Goal: Transaction & Acquisition: Purchase product/service

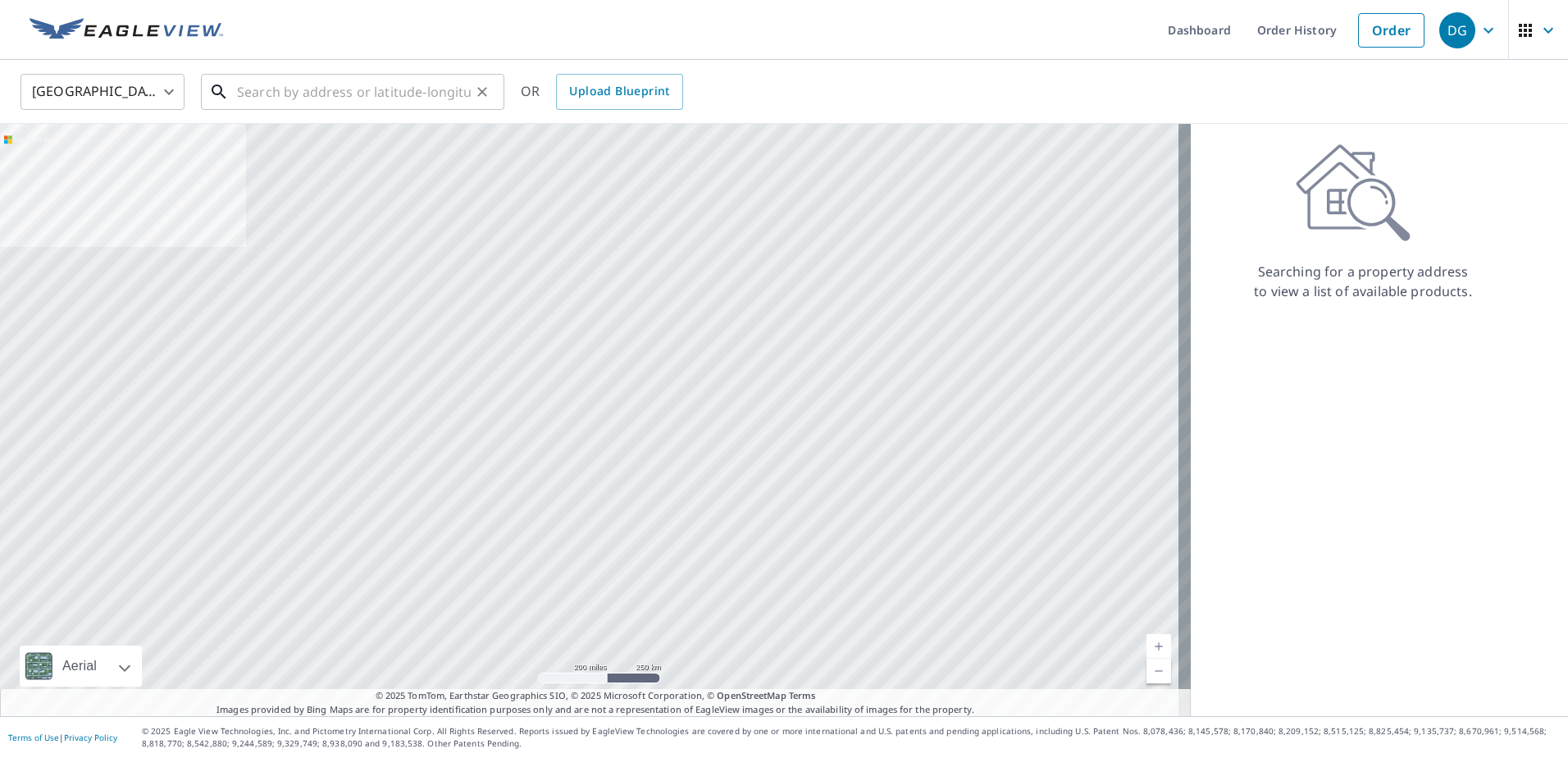
click at [381, 96] on input "text" at bounding box center [354, 92] width 234 height 46
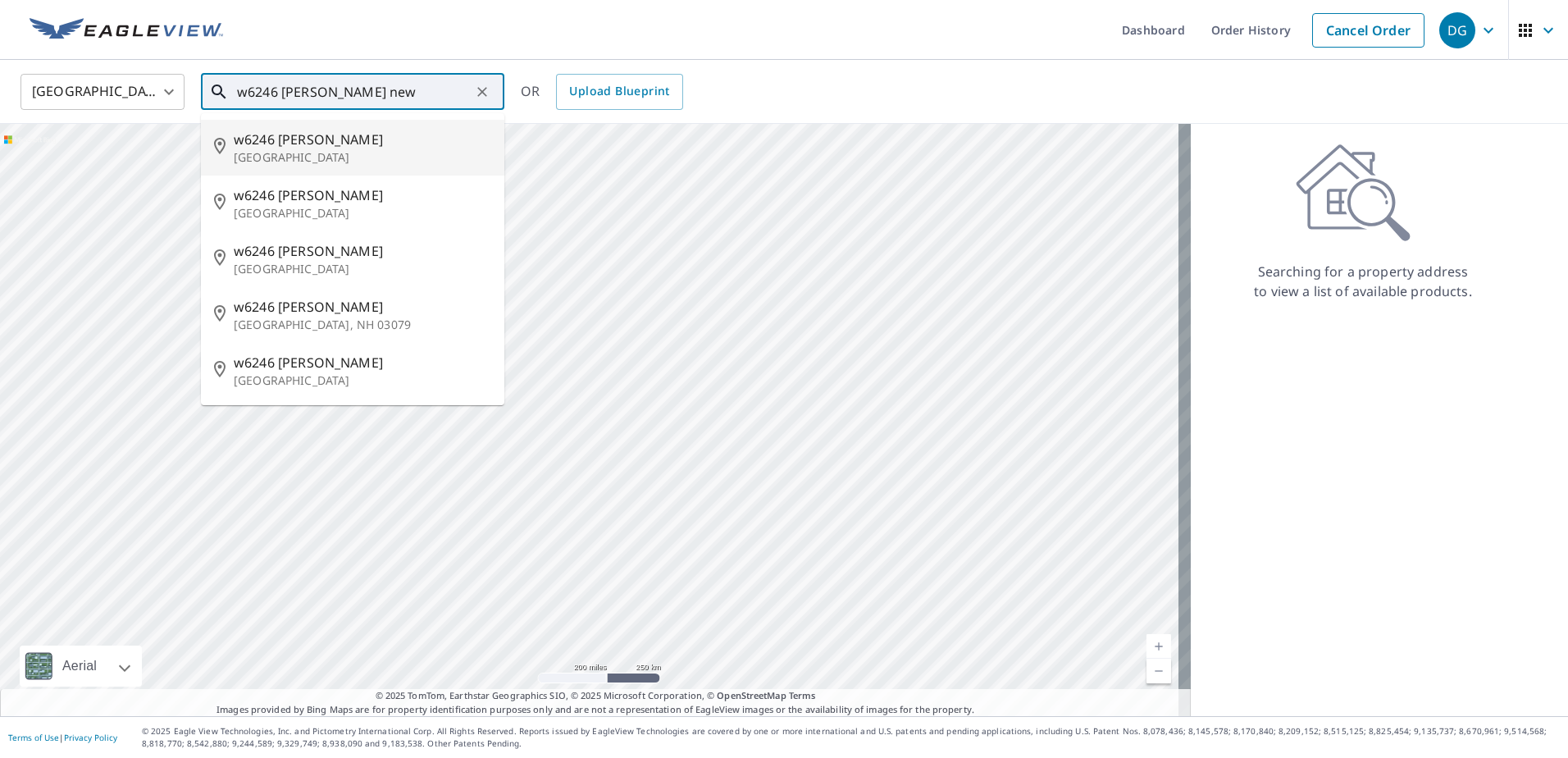
click at [322, 154] on p "[GEOGRAPHIC_DATA]" at bounding box center [362, 157] width 258 height 16
type input "[STREET_ADDRESS][PERSON_NAME]"
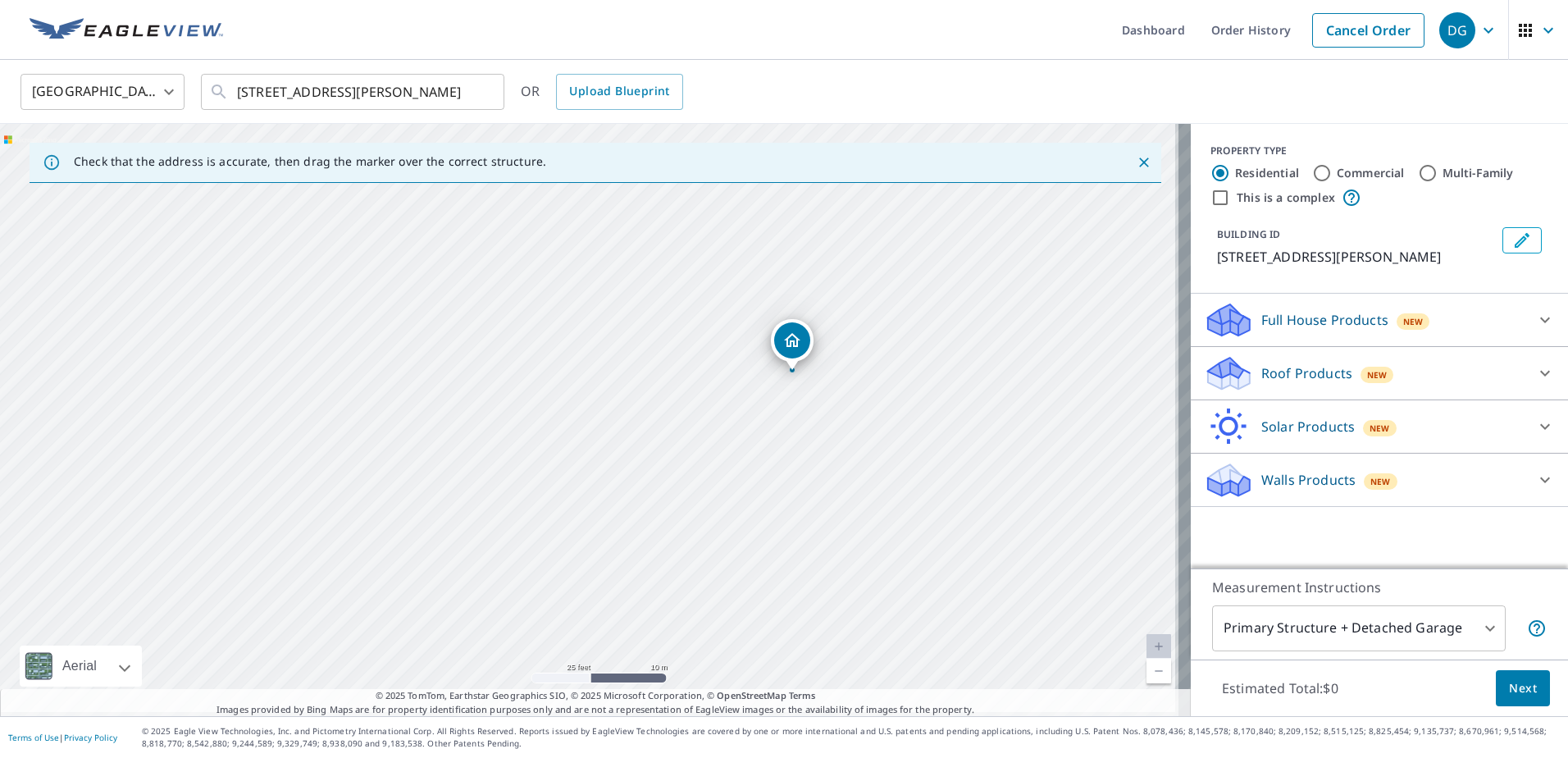
drag, startPoint x: 657, startPoint y: 330, endPoint x: 726, endPoint y: 406, distance: 102.6
click at [726, 406] on div "[STREET_ADDRESS][PERSON_NAME]" at bounding box center [595, 420] width 1191 height 593
click at [656, 470] on div "[STREET_ADDRESS][PERSON_NAME]" at bounding box center [595, 420] width 1191 height 593
click at [1541, 373] on icon at bounding box center [1545, 374] width 9 height 6
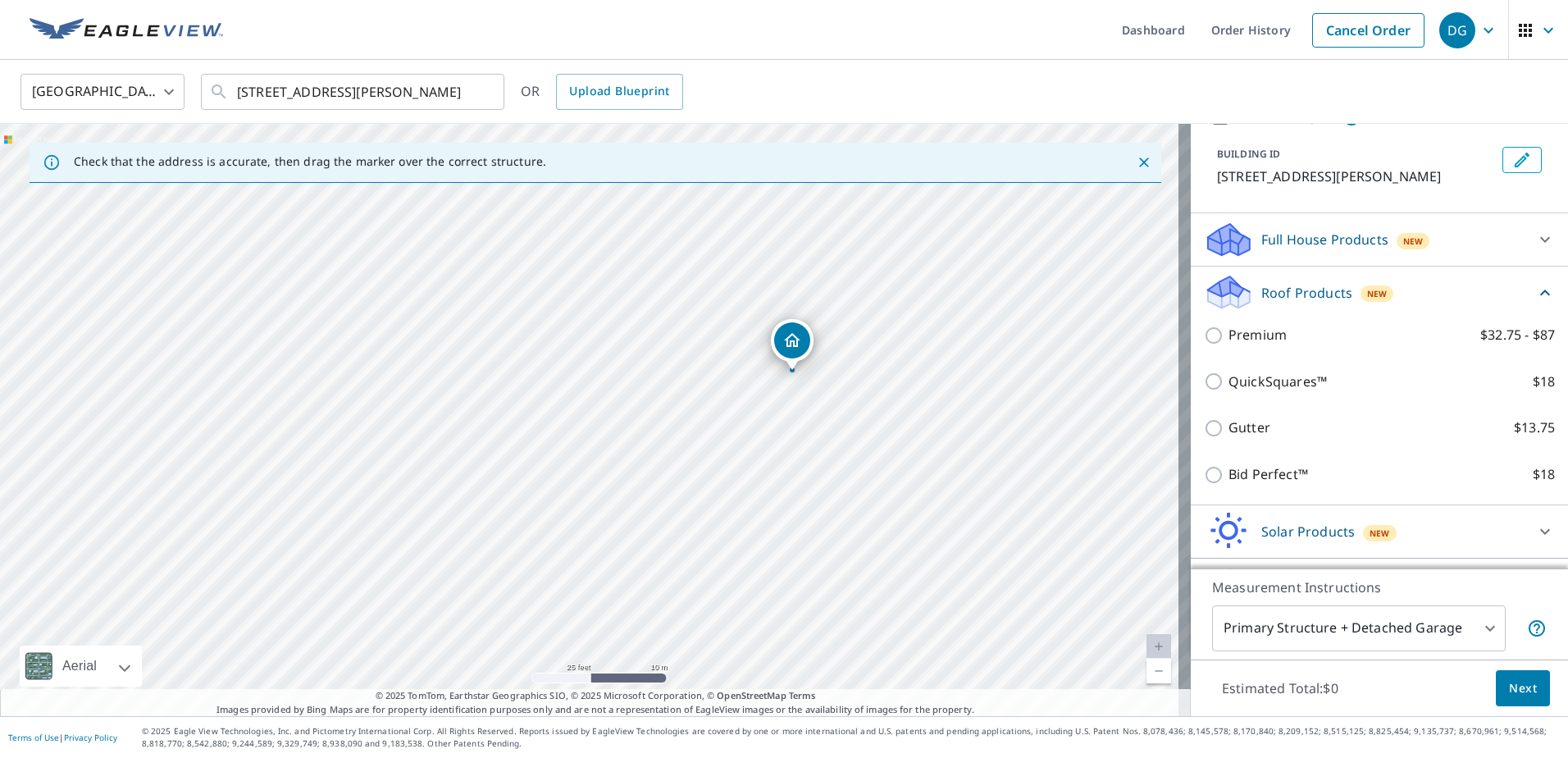
scroll to position [82, 0]
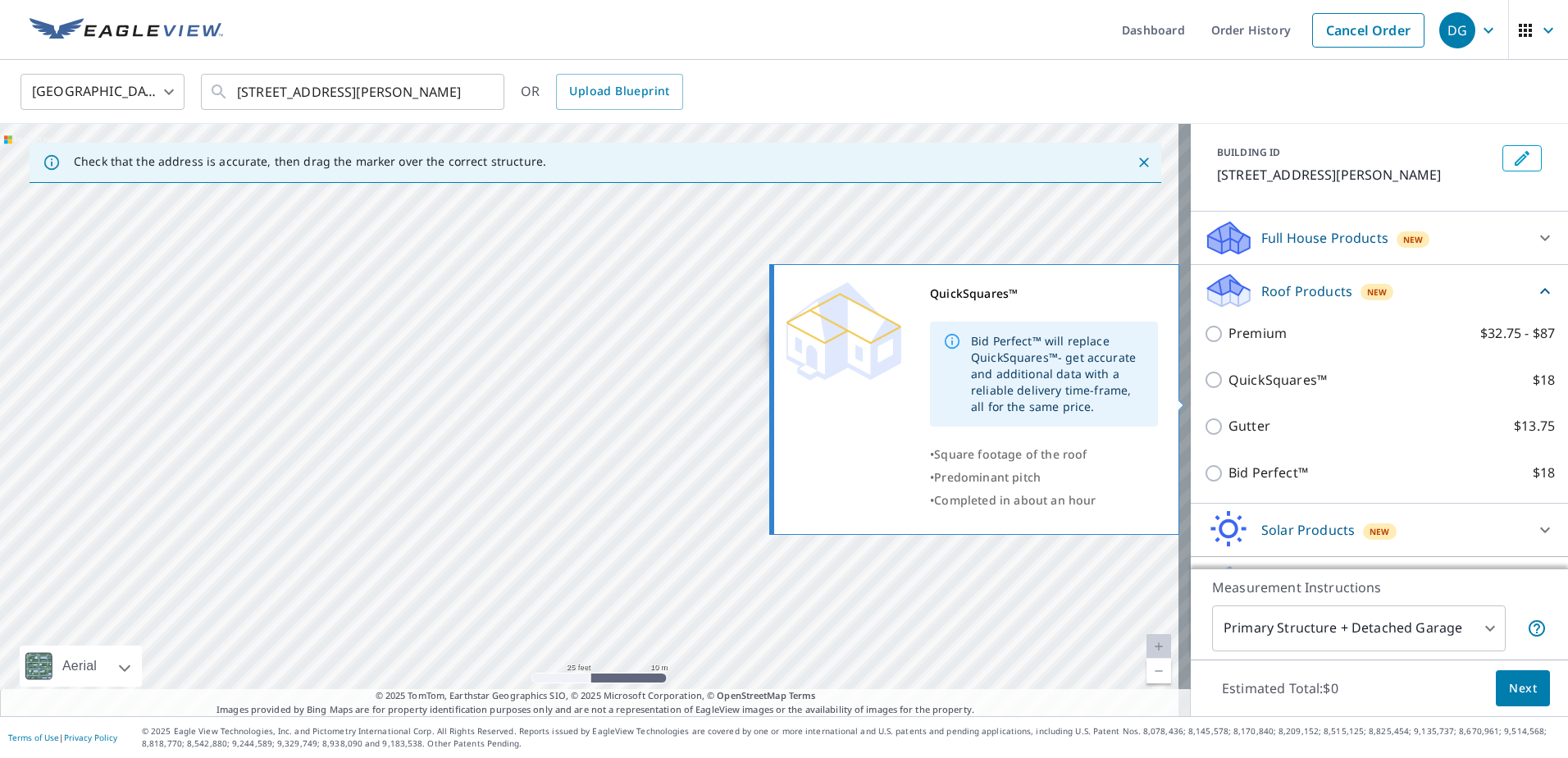
click at [1204, 390] on input "QuickSquares™ $18" at bounding box center [1216, 379] width 25 height 20
checkbox input "true"
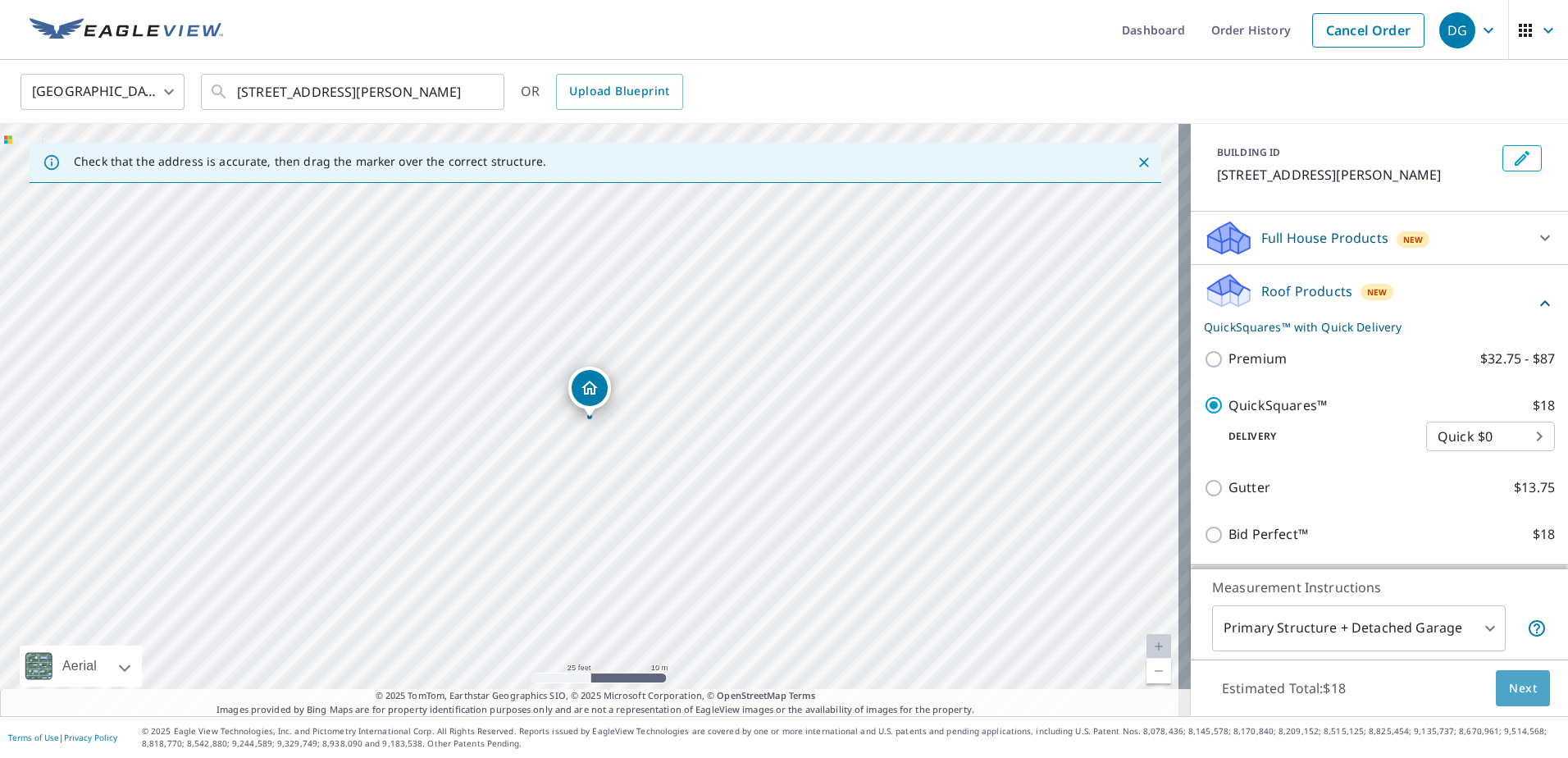
click at [1510, 684] on span "Next" at bounding box center [1524, 689] width 28 height 21
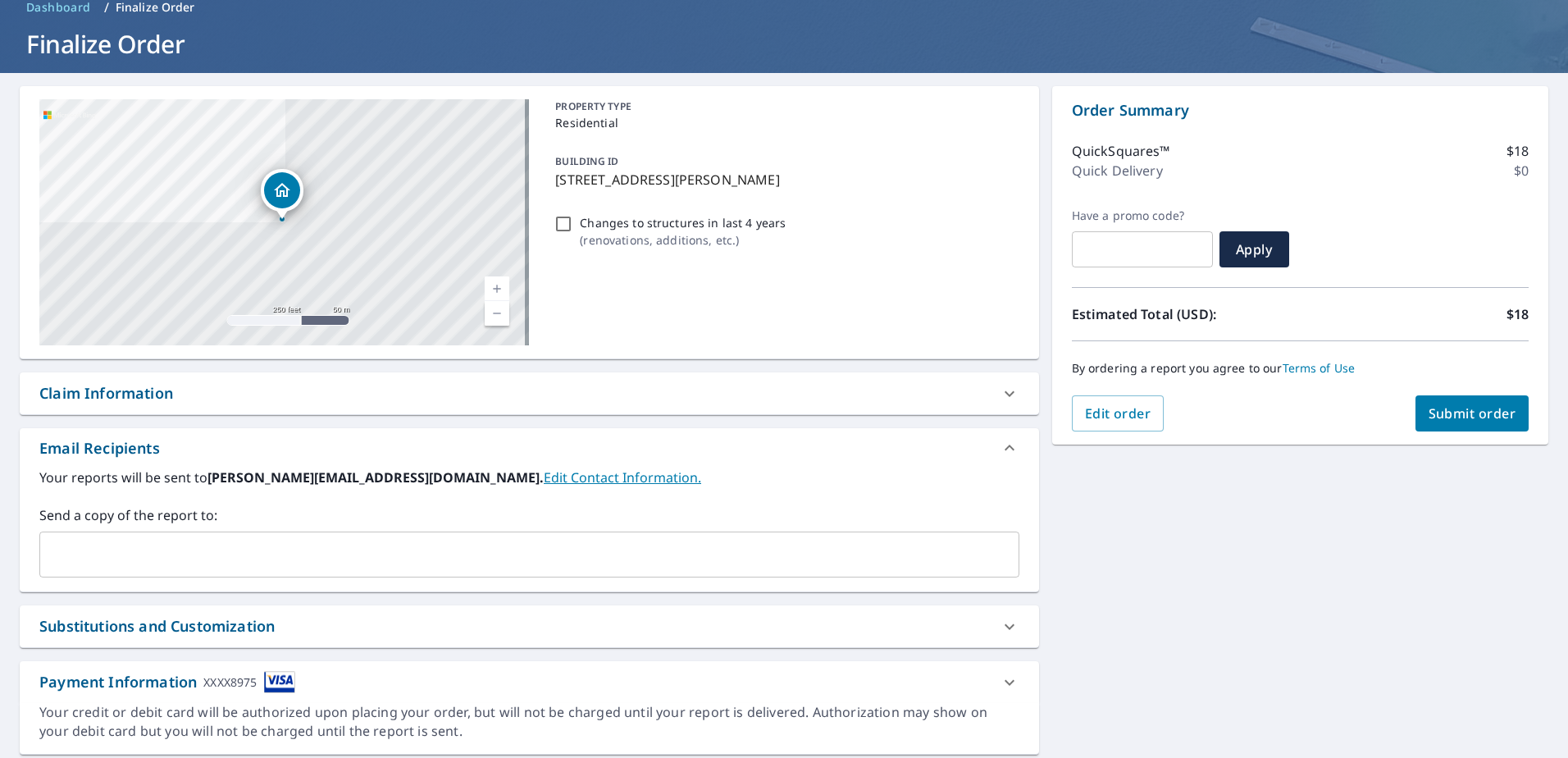
scroll to position [82, 0]
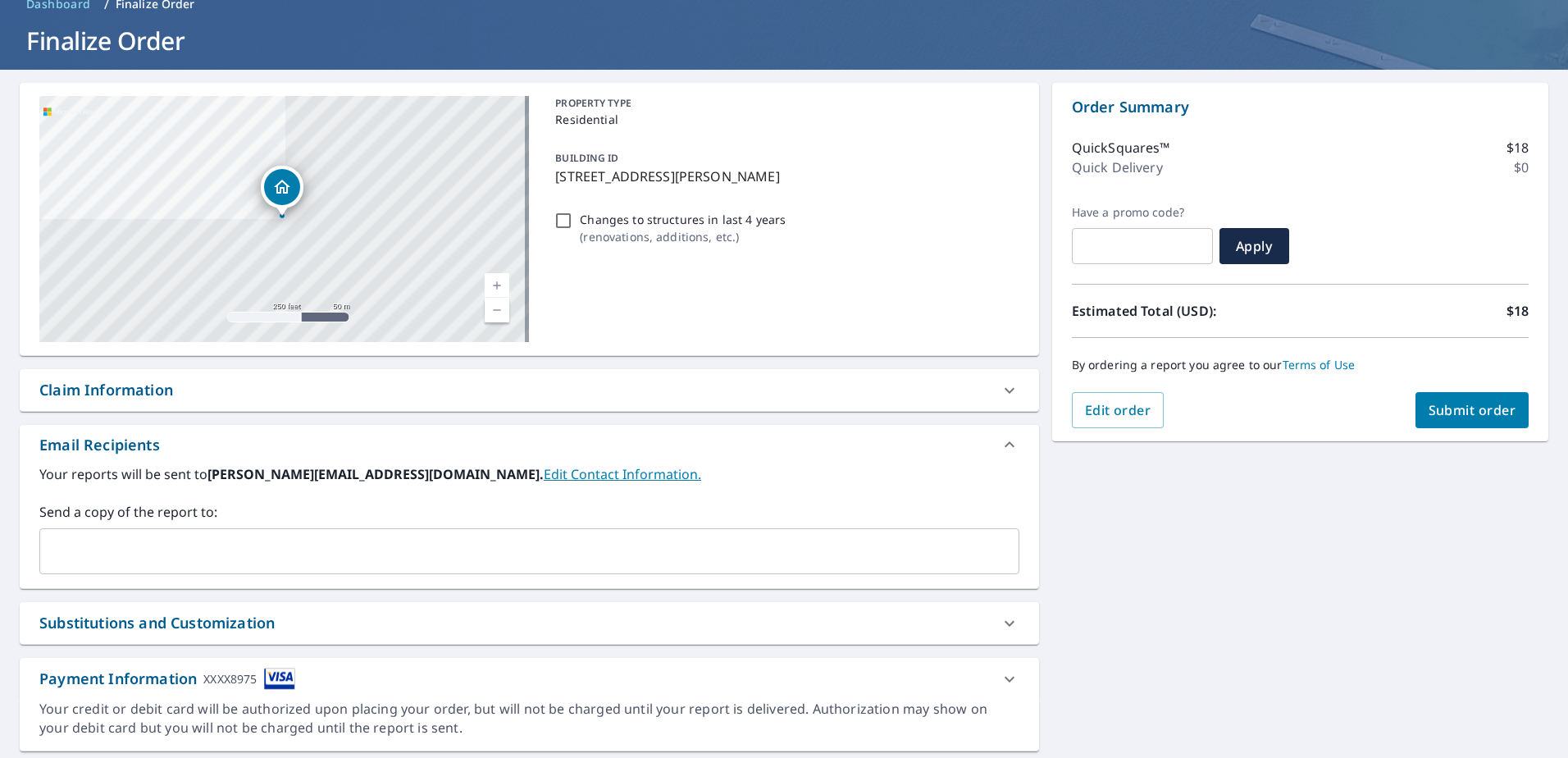
click at [236, 563] on input "text" at bounding box center [517, 551] width 941 height 31
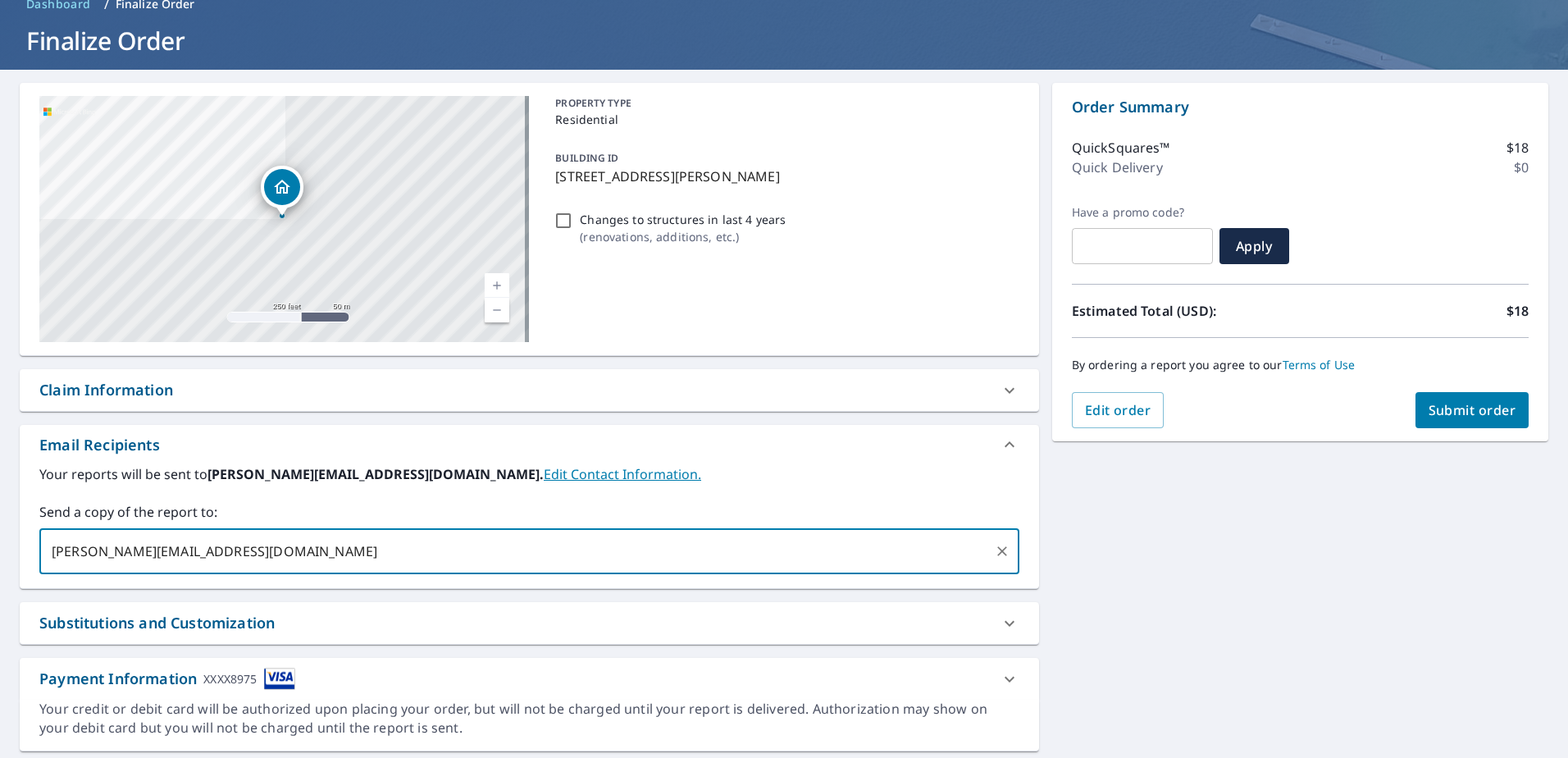
type input "[PERSON_NAME][EMAIL_ADDRESS][DOMAIN_NAME]"
click at [382, 514] on label "Send a copy of the report to:" at bounding box center [529, 512] width 980 height 20
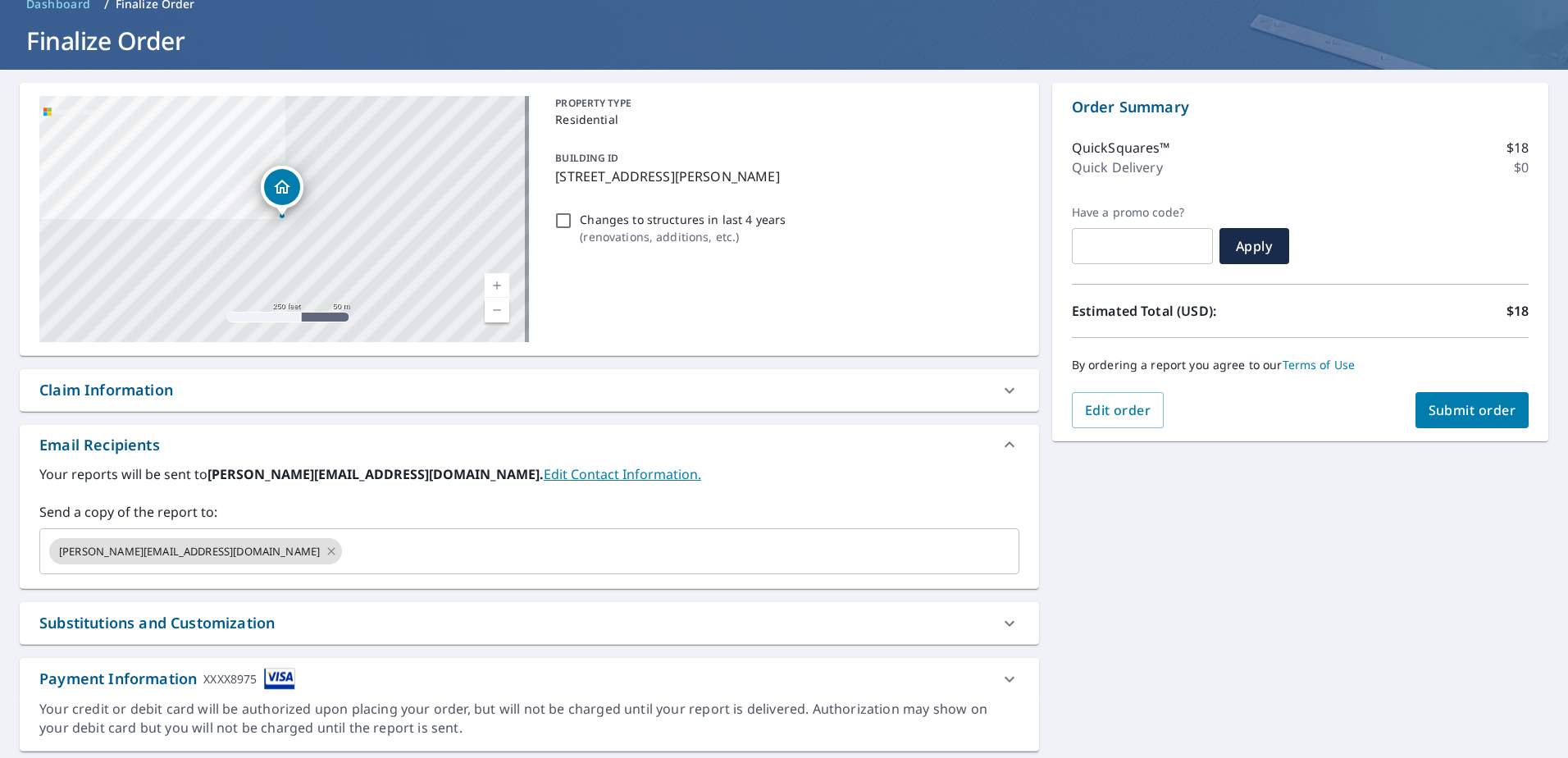
scroll to position [0, 0]
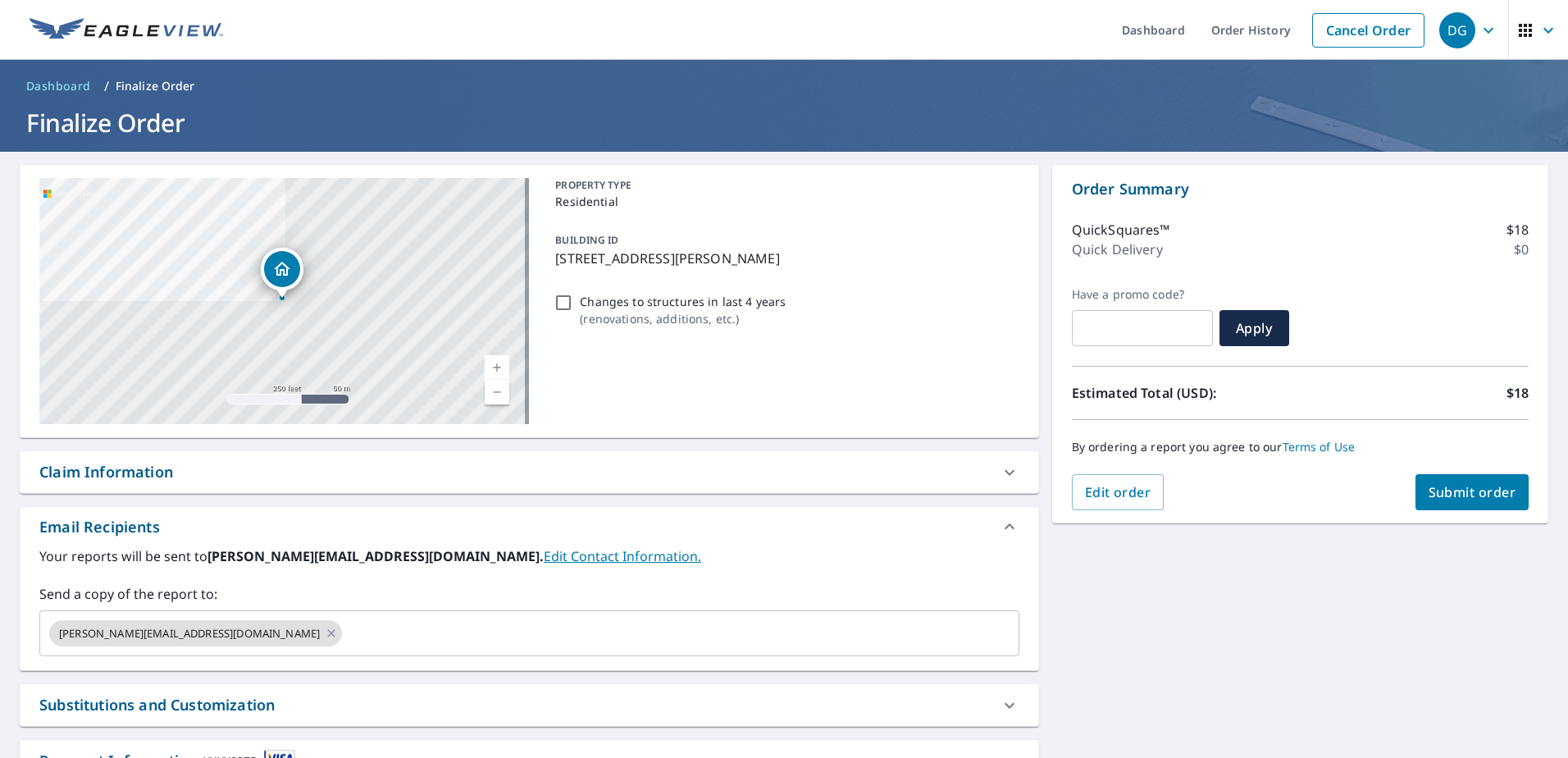
click at [1466, 498] on span "Submit order" at bounding box center [1473, 492] width 88 height 18
